Goal: Check status: Check status

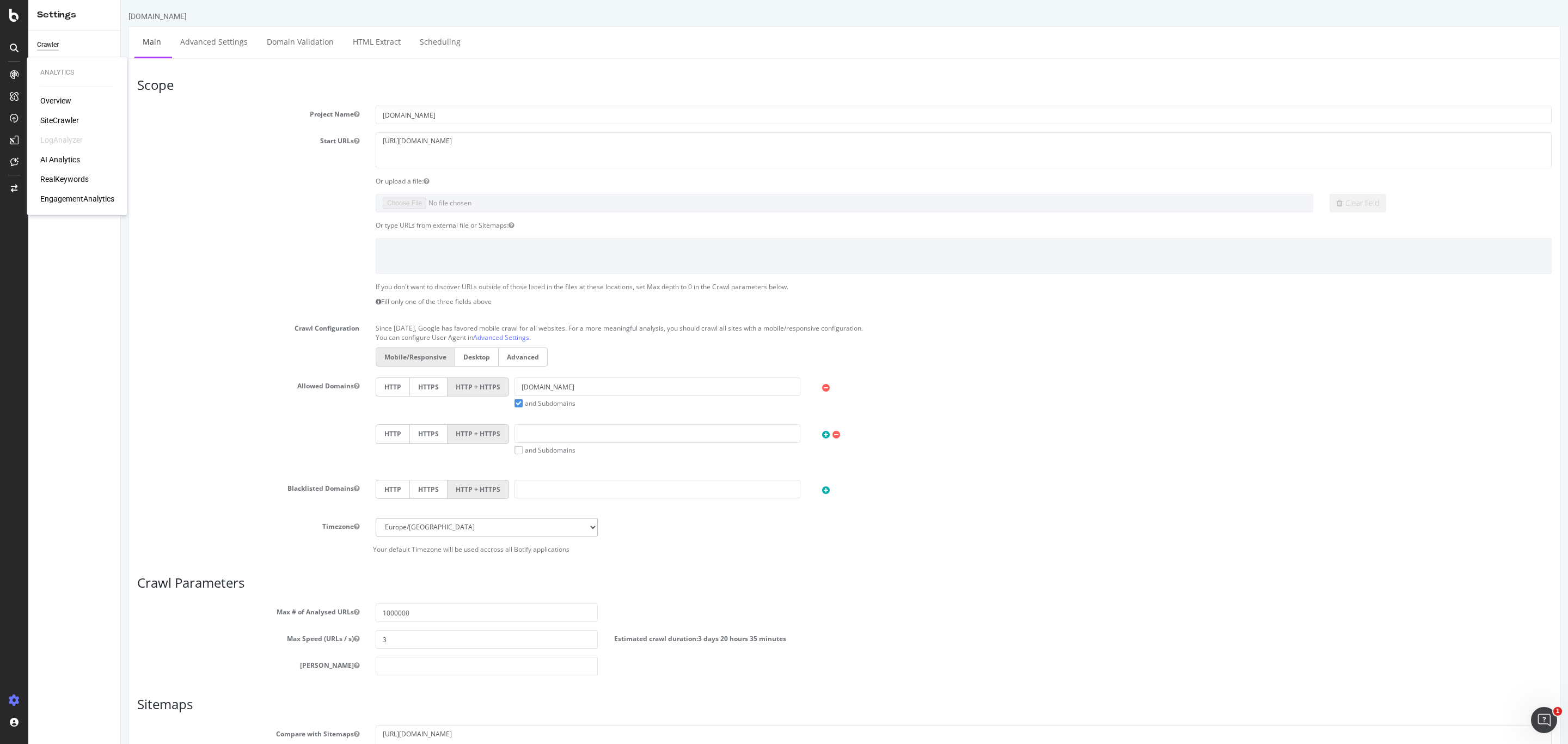
click at [172, 219] on section "Project Name www.neweracap.co.uk Start URLs http://www.neweracap.co.uk Or uploa…" at bounding box center [844, 329] width 1415 height 447
click at [72, 163] on div "AI Analytics" at bounding box center [60, 160] width 40 height 11
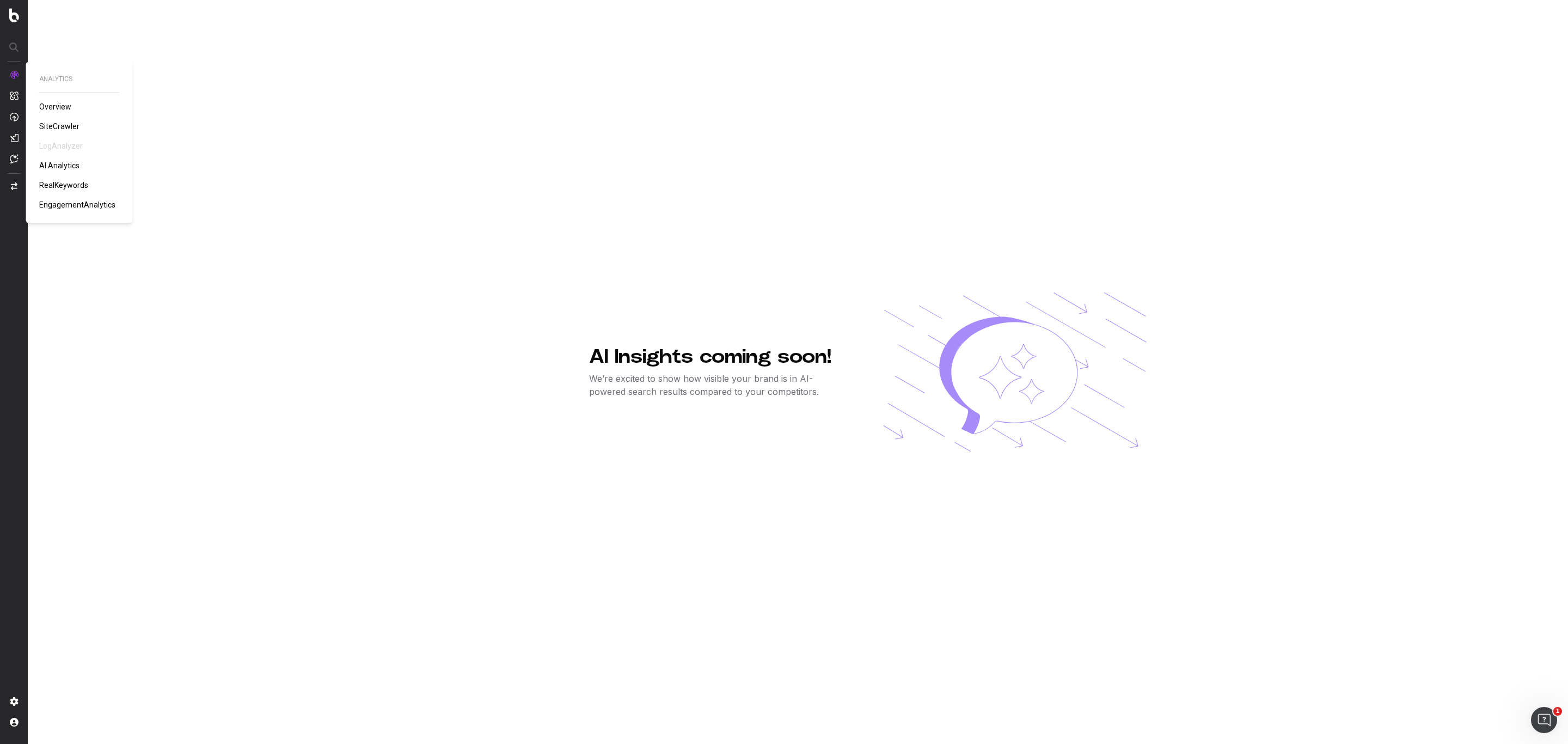
click at [63, 110] on span "Overview" at bounding box center [55, 107] width 32 height 9
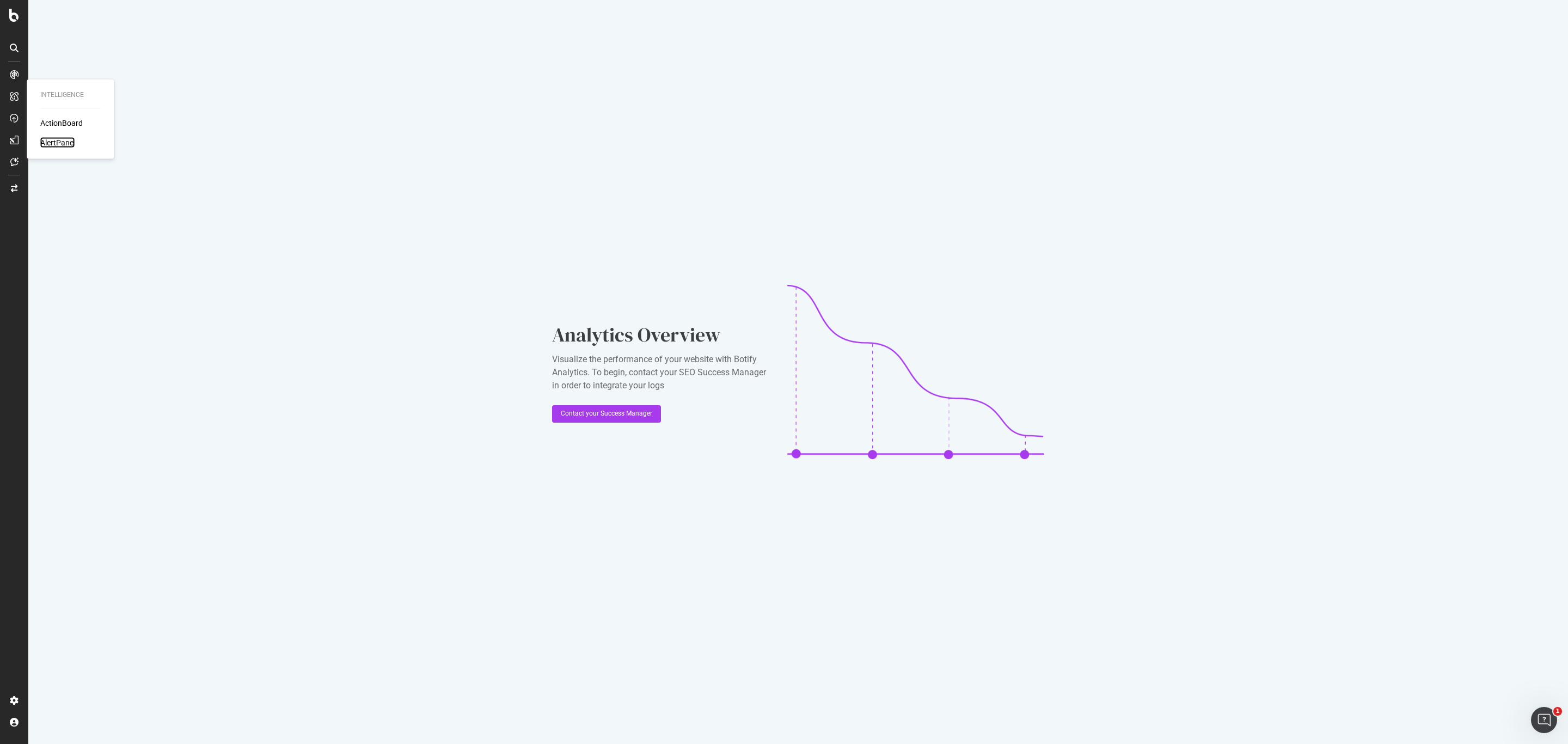
click at [56, 139] on div "AlertPanel" at bounding box center [57, 142] width 35 height 11
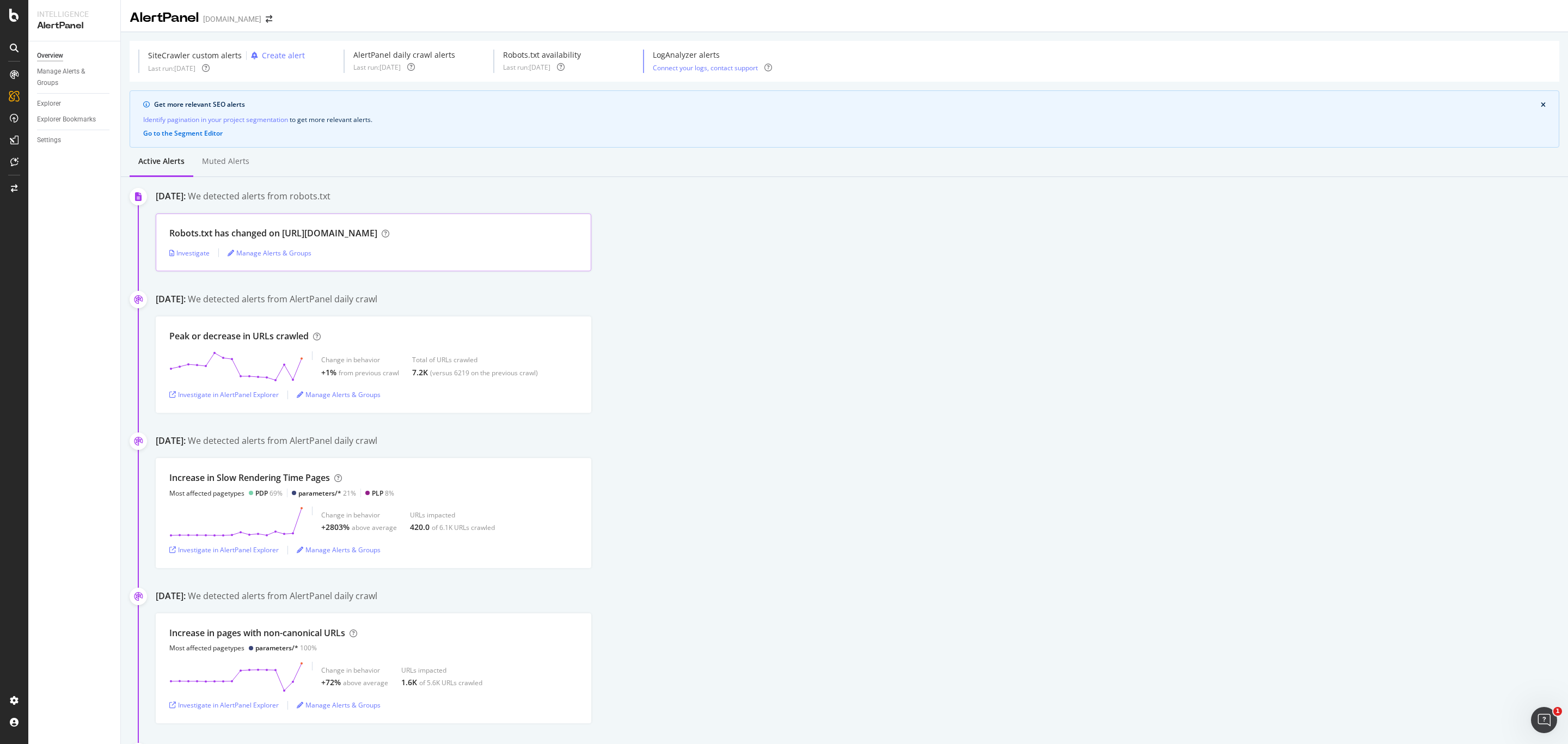
drag, startPoint x: 281, startPoint y: 234, endPoint x: 414, endPoint y: 233, distance: 133.0
click at [390, 233] on div "Robots.txt has changed on [URL][DOMAIN_NAME]" at bounding box center [279, 233] width 220 height 13
copy div "[URL][DOMAIN_NAME]"
click at [197, 255] on div "Investigate" at bounding box center [189, 253] width 40 height 9
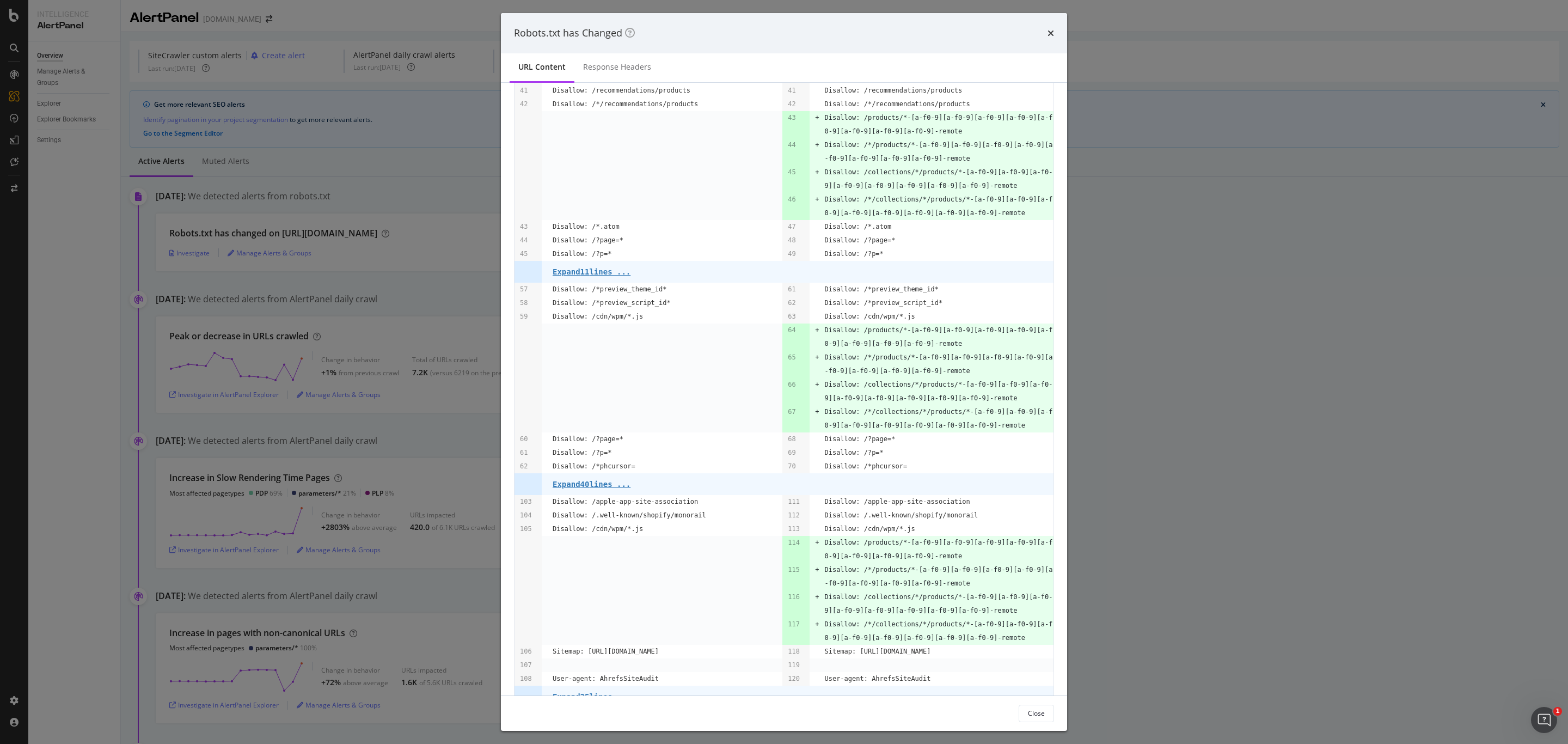
scroll to position [340, 0]
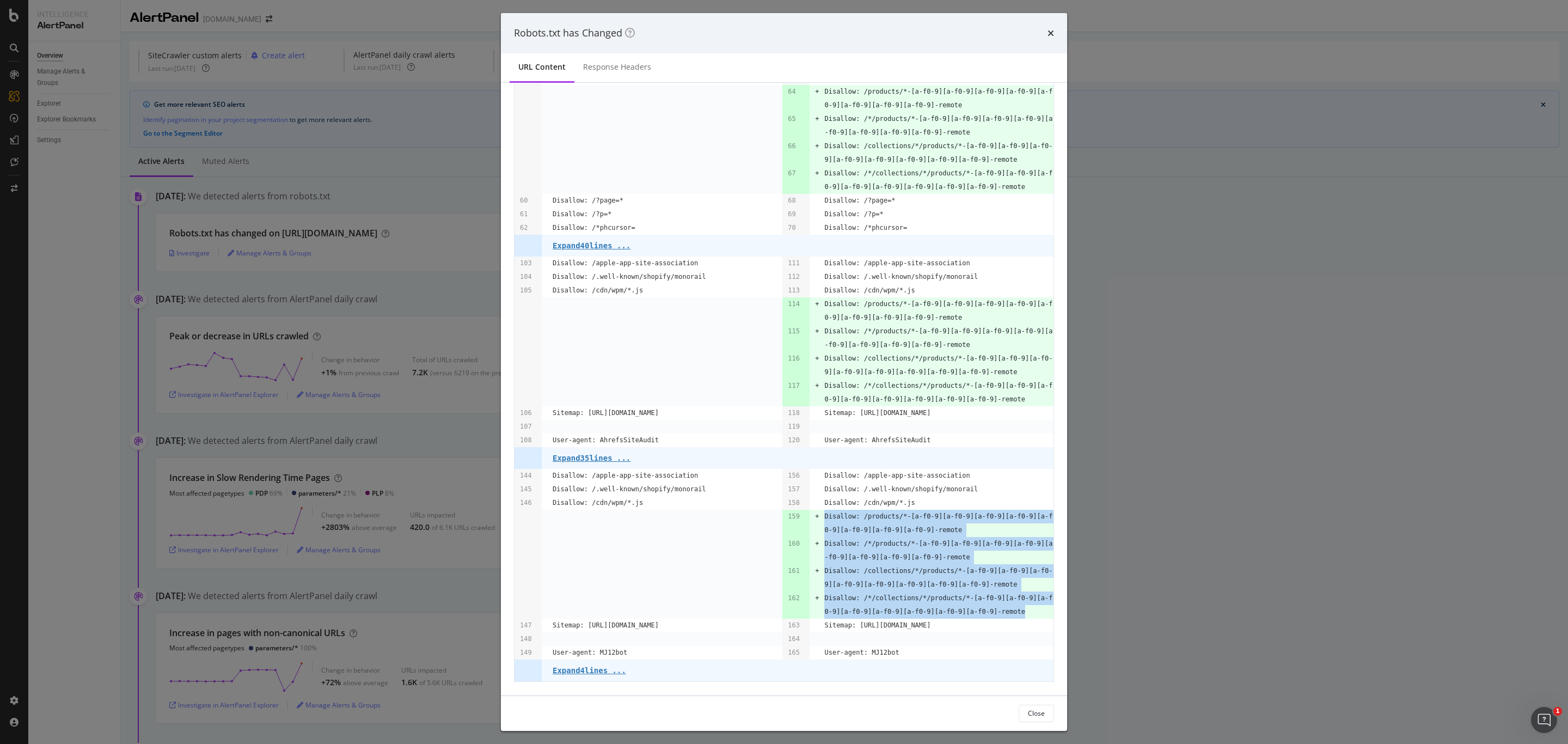
drag, startPoint x: 996, startPoint y: 611, endPoint x: 814, endPoint y: 512, distance: 207.2
click at [814, 512] on tbody "[DATE] 11:30:04 URL Monitored: [URL][DOMAIN_NAME].. Status code: 200 [DATE] 11:…" at bounding box center [784, 223] width 539 height 916
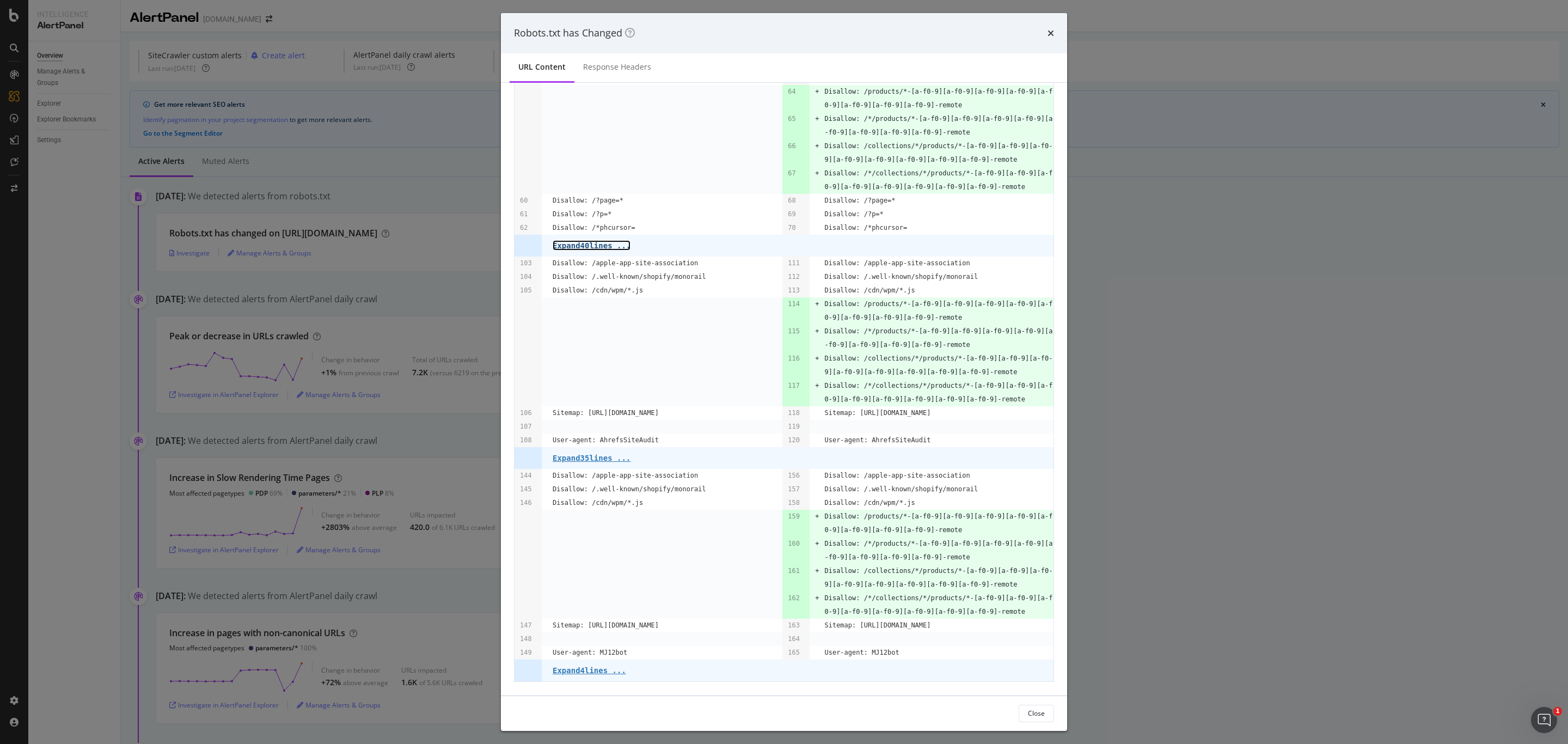
click at [606, 250] on link "Expand 40 lines ..." at bounding box center [592, 245] width 78 height 10
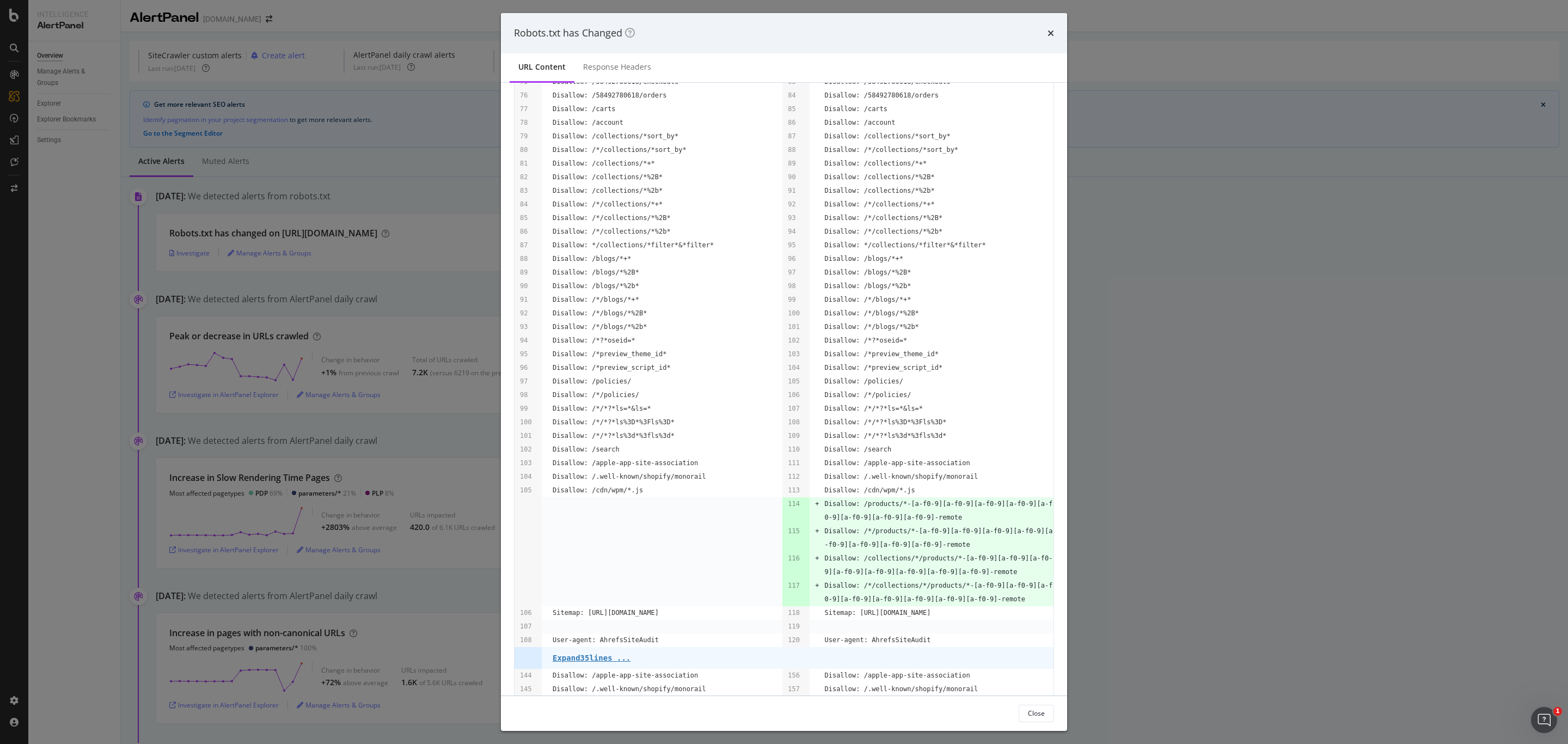
scroll to position [735, 0]
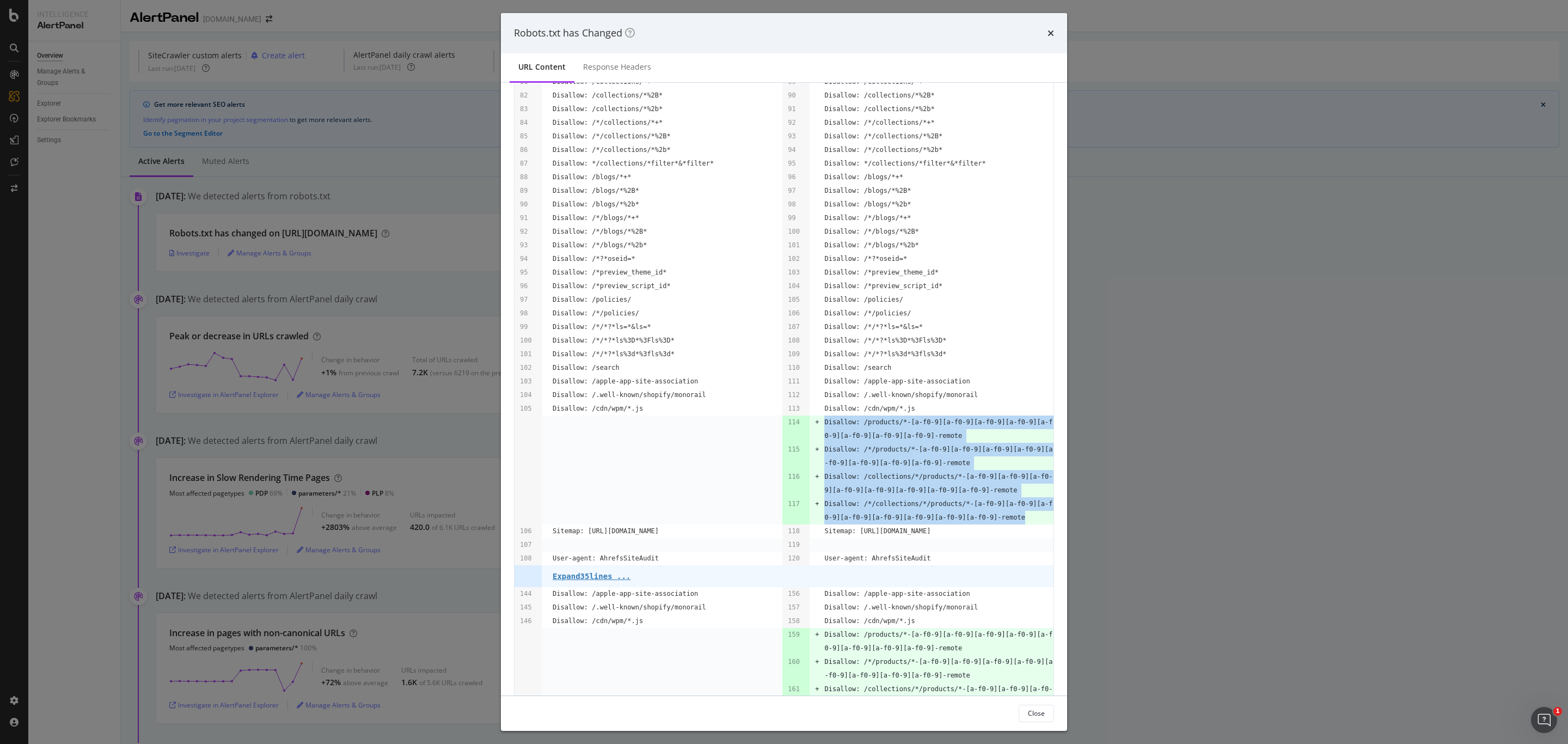
drag, startPoint x: 1003, startPoint y: 527, endPoint x: 815, endPoint y: 432, distance: 210.6
click at [815, 432] on tbody "[DATE] 11:30:04 URL Monitored: [URL][DOMAIN_NAME].. Status code: 200 [DATE] 11:…" at bounding box center [784, 80] width 539 height 1439
copy tbody "Disallow: /products/*-[a-f0-9][a-f0-9][a-f0-9][a-f0-9][a-f0-9][a-f0-9][a-f0-9][…"
click at [1338, 302] on div "Robots.txt has Changed URL Content Response Headers [DATE] 11:30:04 URL Monitor…" at bounding box center [784, 372] width 1568 height 744
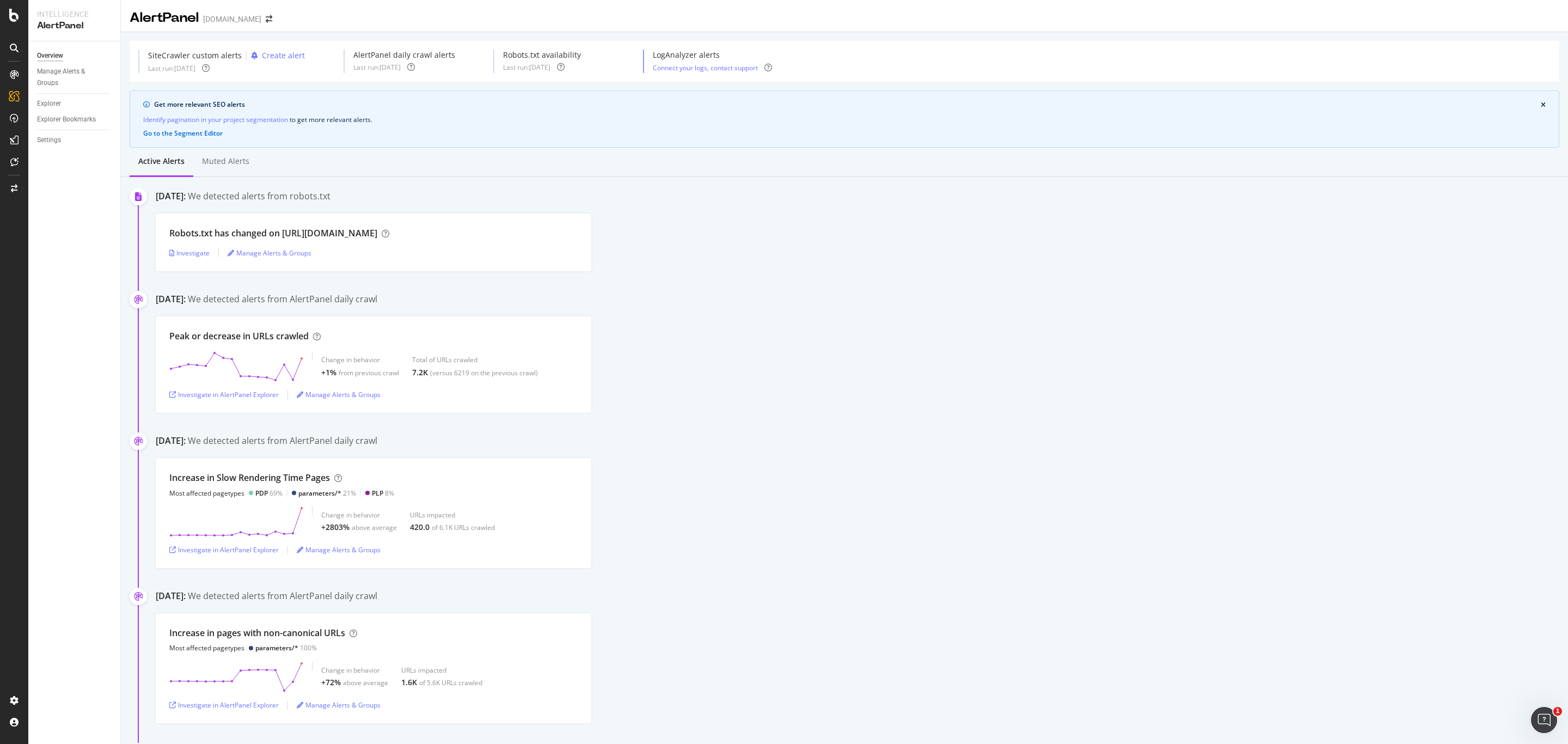
click at [1270, 266] on div "Robots.txt has changed on [URL][DOMAIN_NAME] Investigate Manage Alerts & Groups" at bounding box center [862, 242] width 1412 height 58
click at [283, 15] on div "AlertPanel [DOMAIN_NAME]" at bounding box center [206, 18] width 153 height 18
click at [283, 25] on div "AlertPanel [DOMAIN_NAME]" at bounding box center [206, 18] width 153 height 18
click at [283, 23] on div "AlertPanel [DOMAIN_NAME]" at bounding box center [206, 18] width 153 height 18
click at [328, 20] on div "Switch Project" at bounding box center [329, 19] width 61 height 19
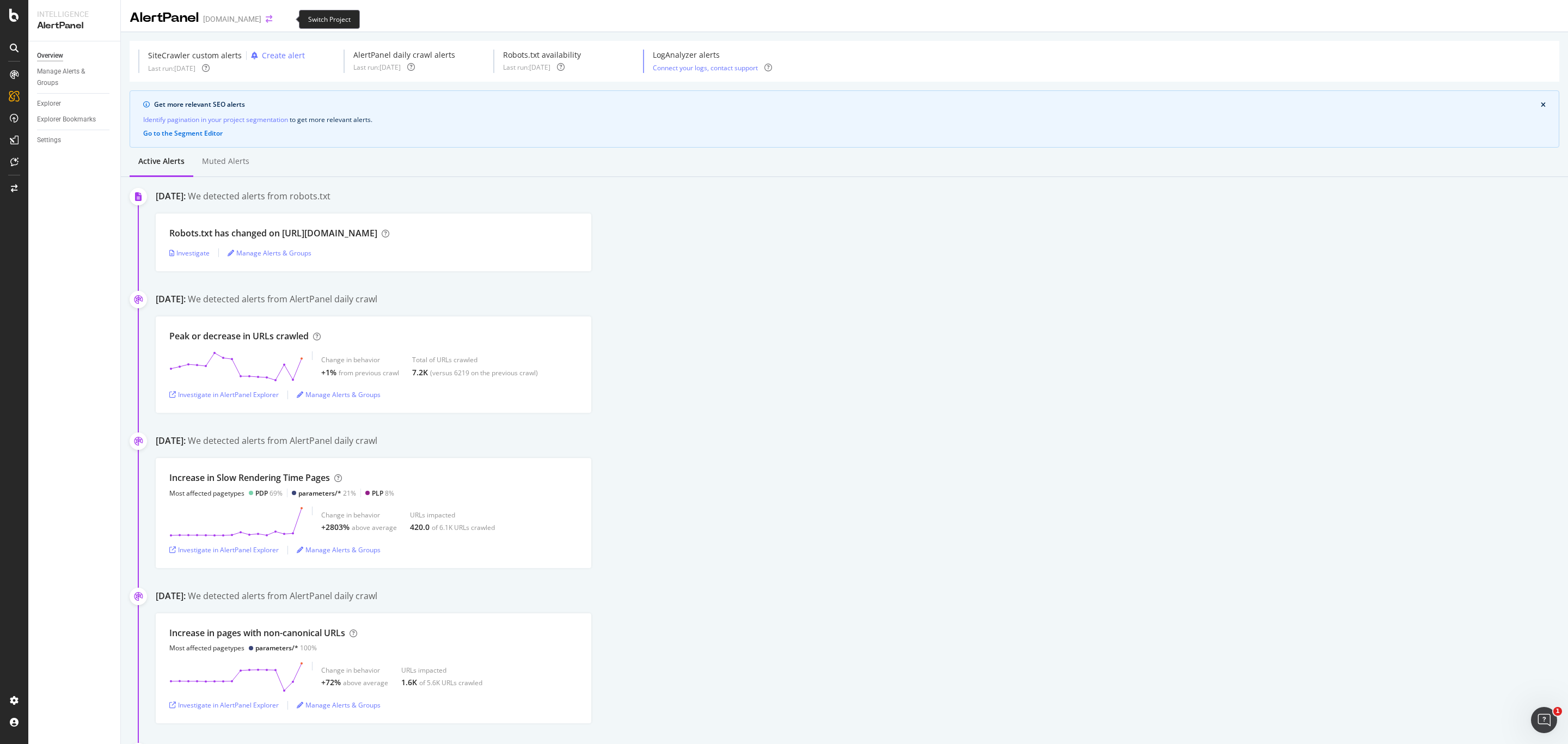
click at [272, 20] on icon "arrow-right-arrow-left" at bounding box center [268, 19] width 7 height 8
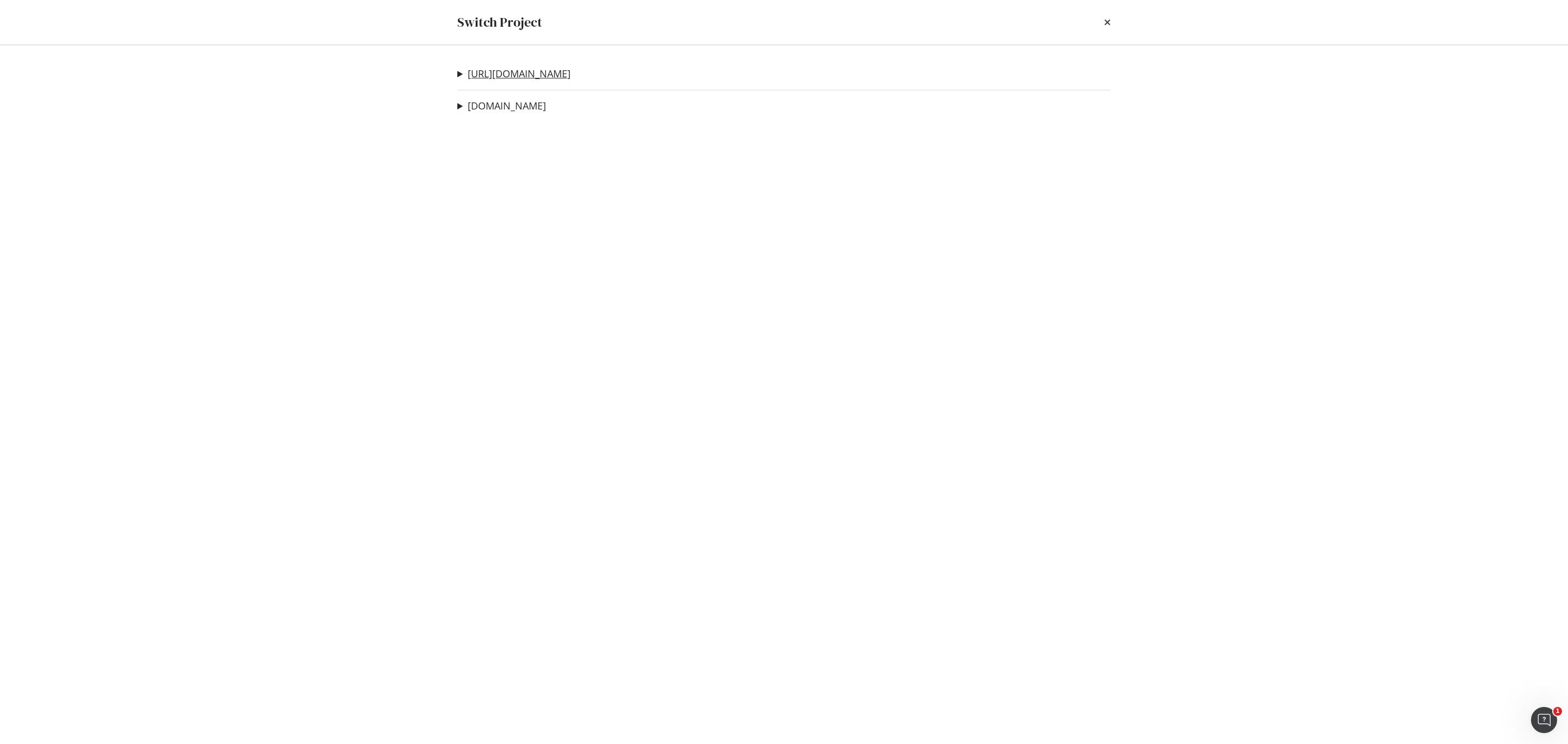
click at [561, 77] on link "[URL][DOMAIN_NAME]" at bounding box center [519, 74] width 103 height 12
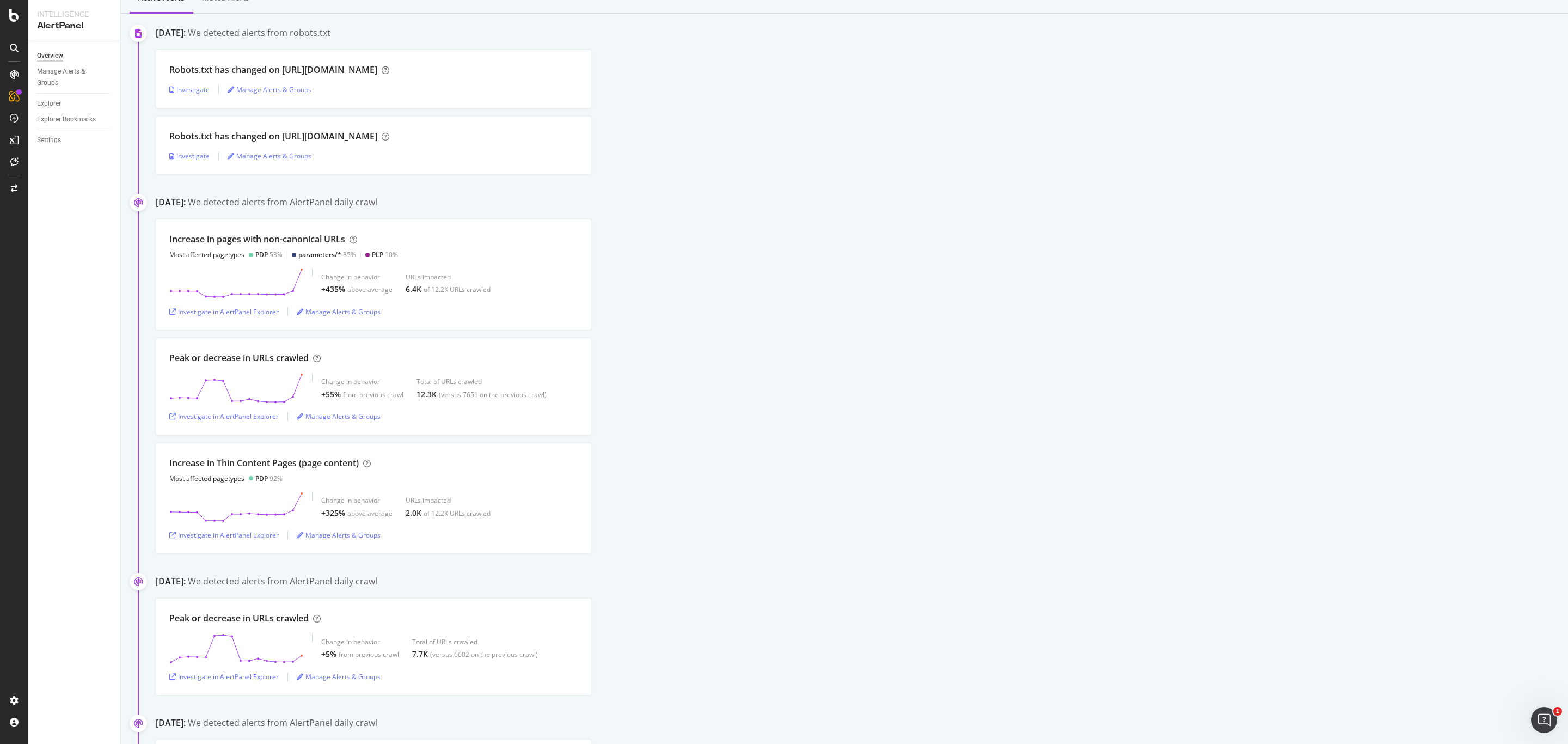
scroll to position [82, 0]
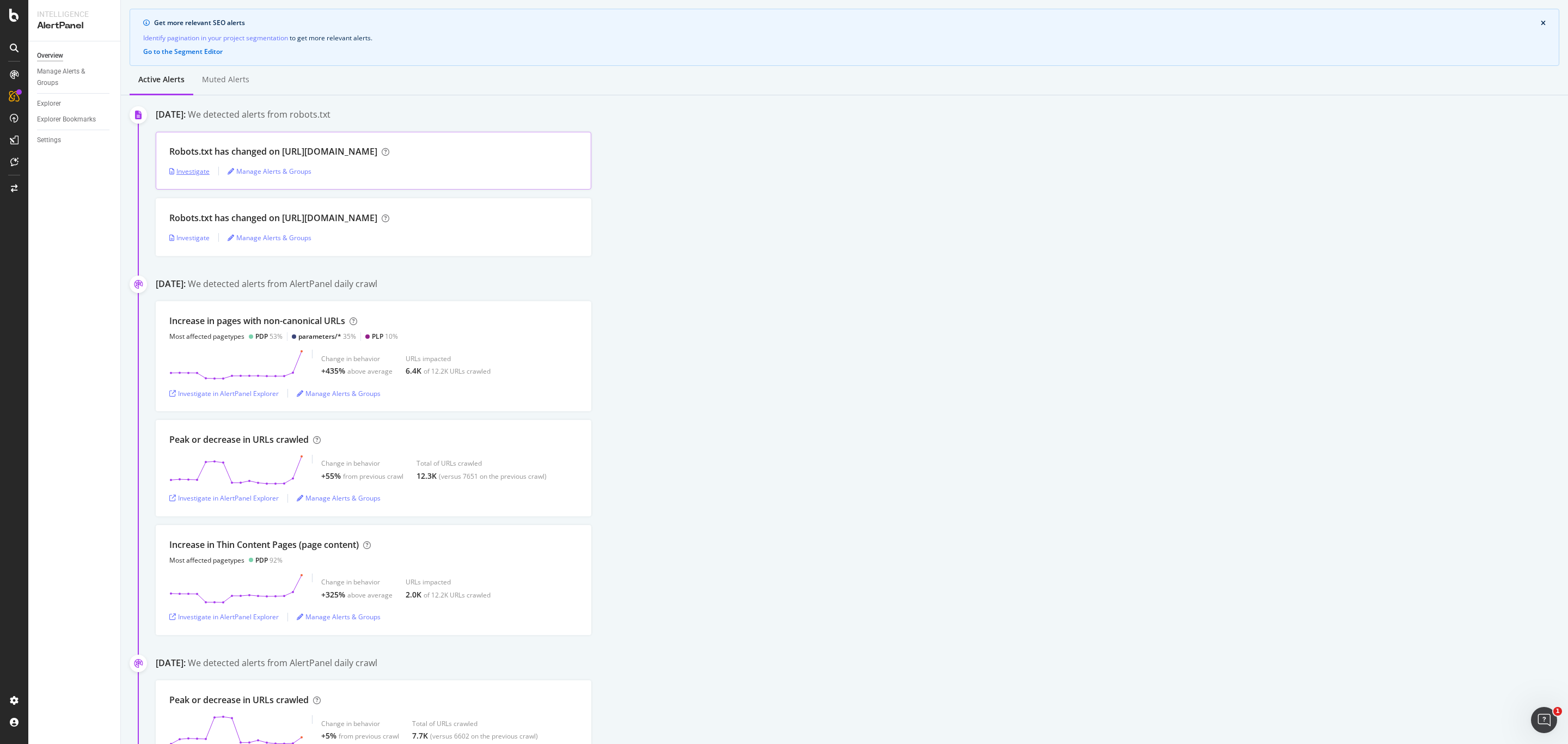
click at [195, 173] on div "Investigate" at bounding box center [189, 171] width 40 height 9
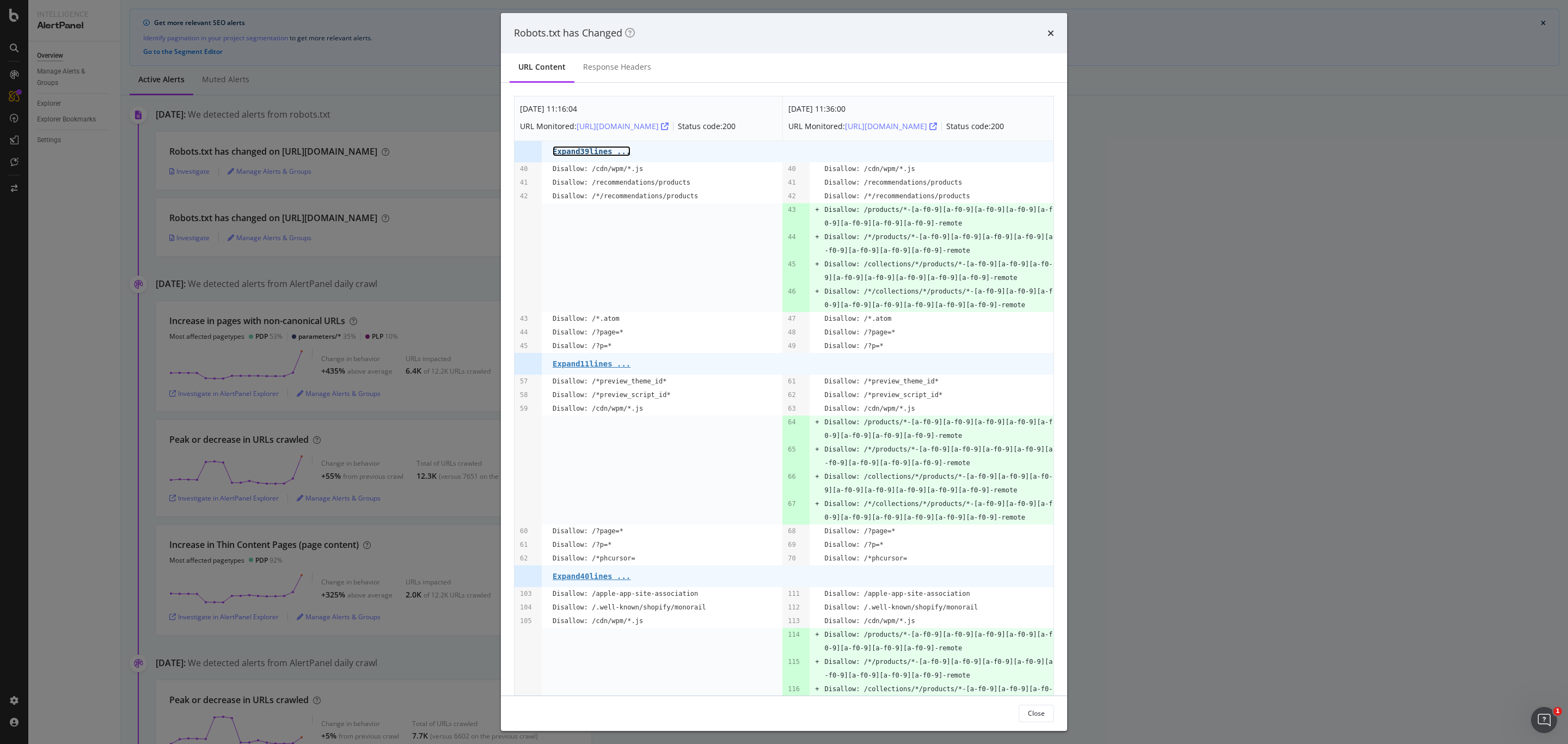
click at [595, 156] on pre "Expand 39 lines ..." at bounding box center [592, 152] width 78 height 9
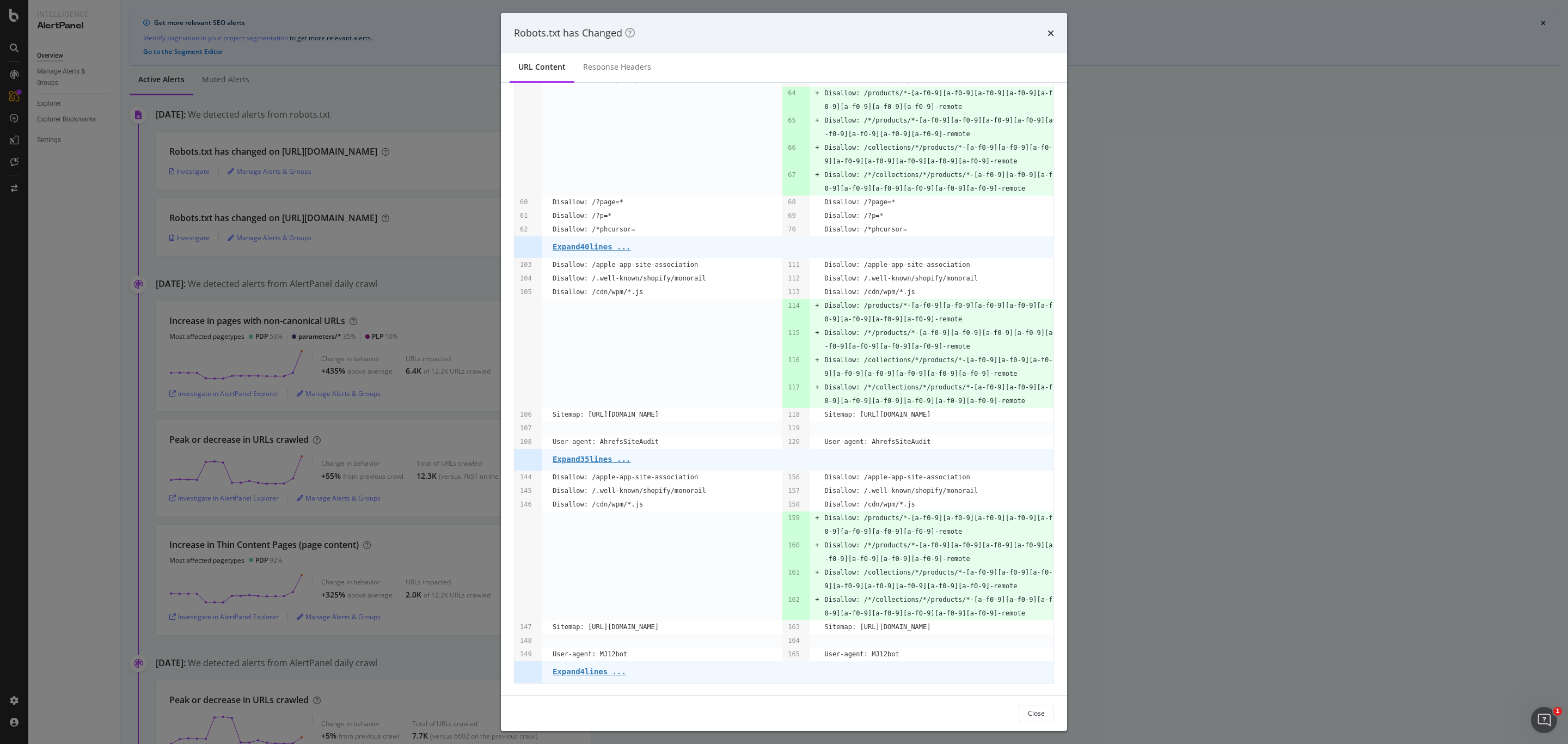
scroll to position [849, 0]
click at [1051, 34] on icon "times" at bounding box center [1051, 33] width 7 height 9
